Goal: Navigation & Orientation: Find specific page/section

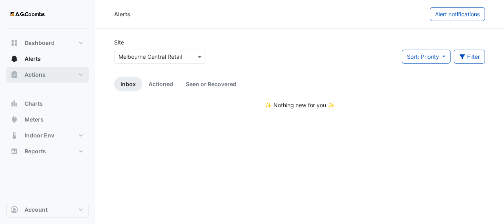
click at [49, 76] on button "Actions" at bounding box center [47, 75] width 82 height 16
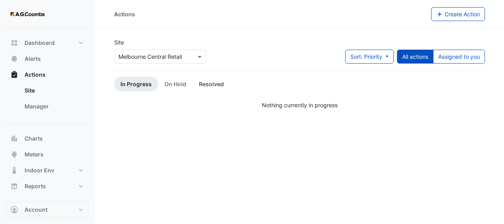
click at [201, 84] on link "Resolved" at bounding box center [212, 84] width 38 height 15
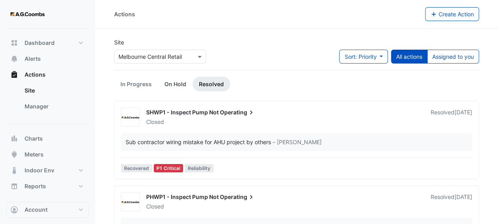
click at [173, 86] on link "On Hold" at bounding box center [175, 84] width 34 height 15
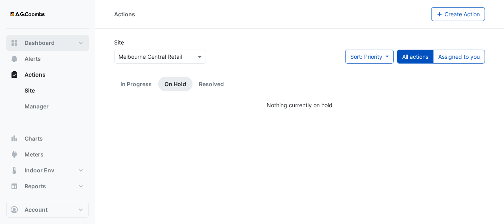
click at [46, 41] on span "Dashboard" at bounding box center [40, 43] width 30 height 8
select select "**"
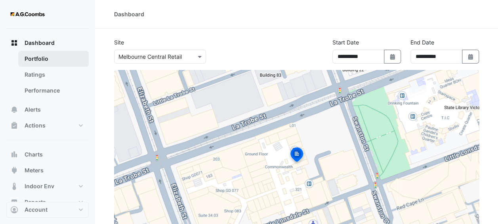
click at [44, 58] on link "Portfolio" at bounding box center [53, 59] width 71 height 16
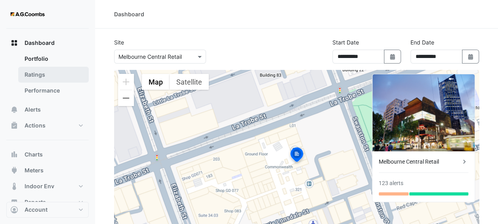
click at [43, 75] on link "Ratings" at bounding box center [53, 75] width 71 height 16
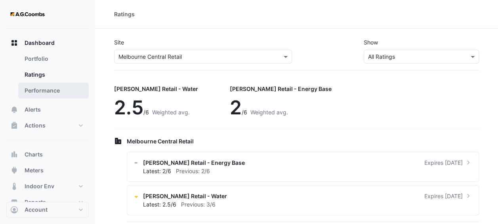
click at [46, 92] on link "Performance" at bounding box center [53, 90] width 71 height 16
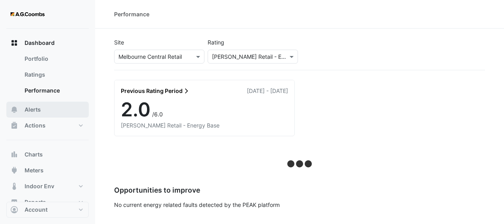
click at [45, 107] on button "Alerts" at bounding box center [47, 110] width 82 height 16
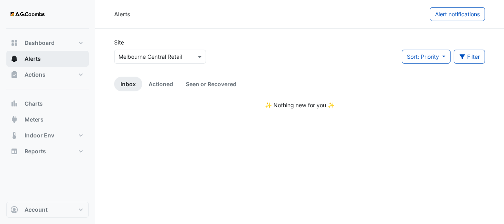
click at [55, 59] on button "Alerts" at bounding box center [47, 59] width 82 height 16
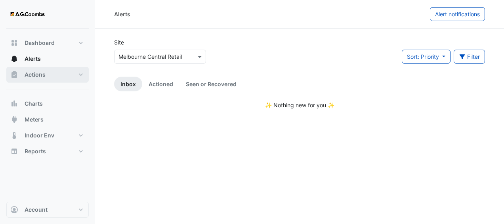
click at [54, 75] on button "Actions" at bounding box center [47, 75] width 82 height 16
